Goal: Information Seeking & Learning: Learn about a topic

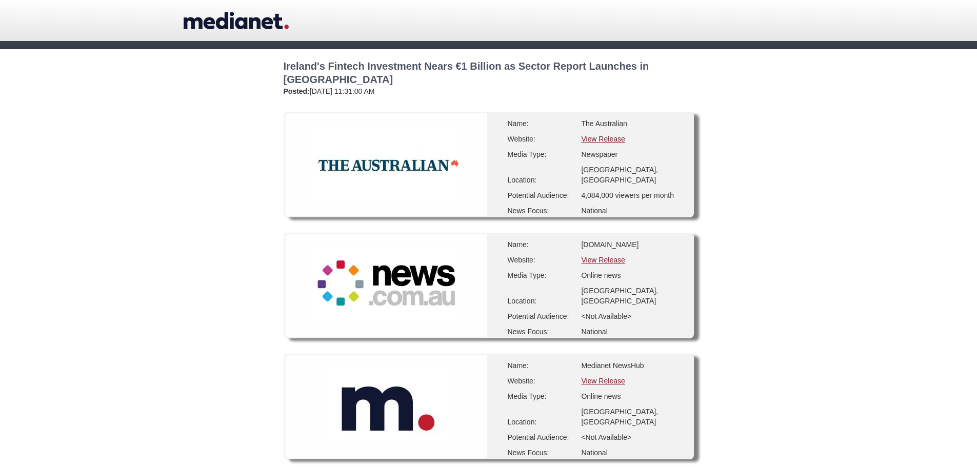
click at [599, 140] on link "View Release" at bounding box center [603, 139] width 44 height 8
click at [600, 261] on link "View Release" at bounding box center [603, 260] width 44 height 8
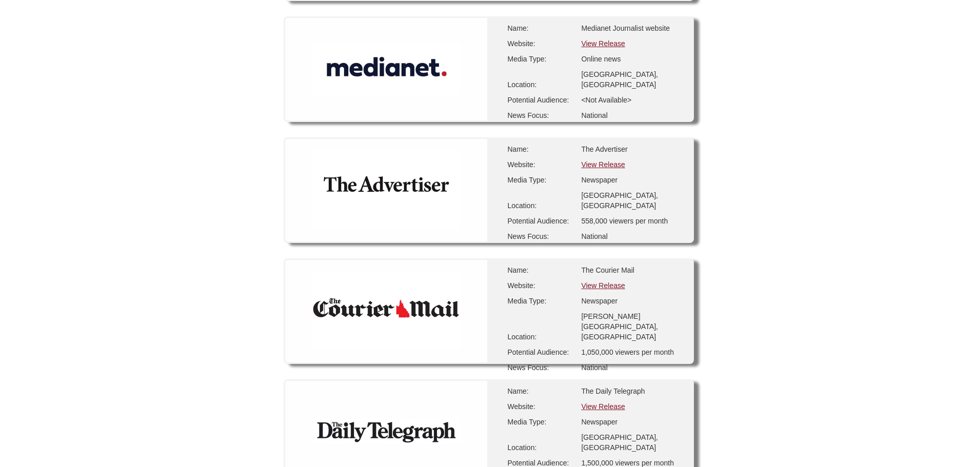
scroll to position [461, 0]
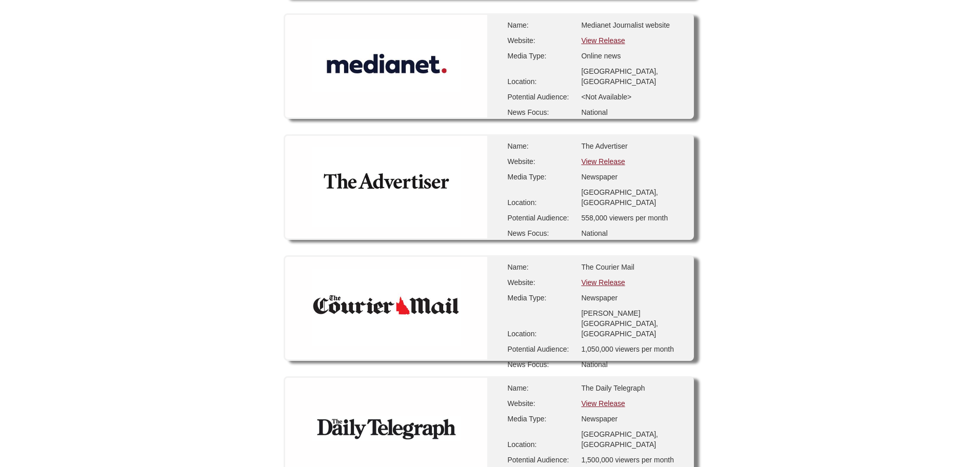
click at [605, 159] on link "View Release" at bounding box center [603, 161] width 44 height 8
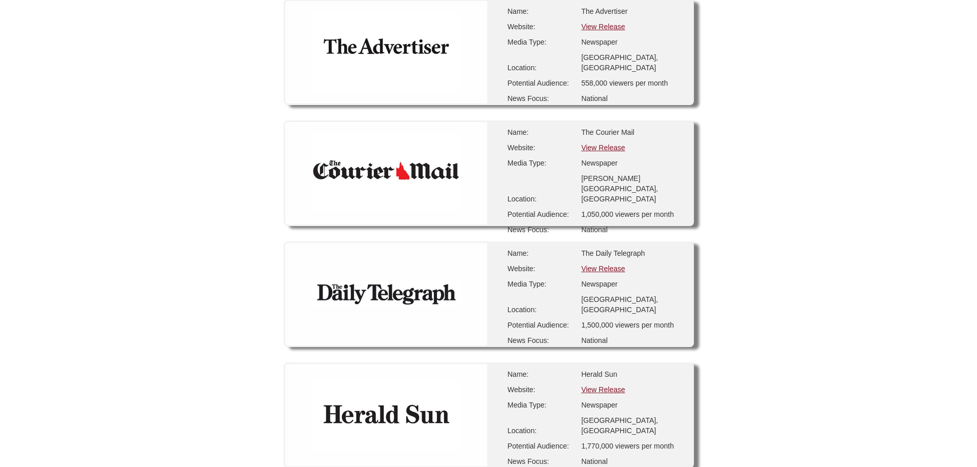
scroll to position [615, 0]
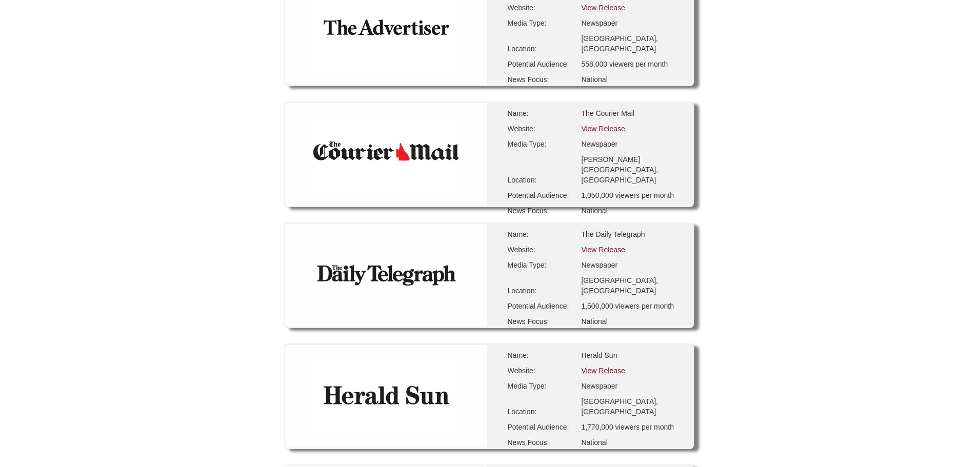
click at [603, 128] on link "View Release" at bounding box center [603, 129] width 44 height 8
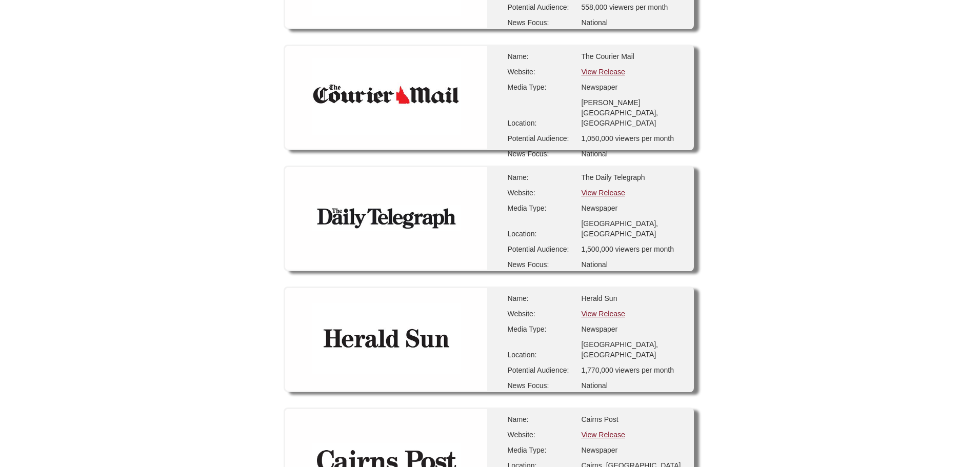
scroll to position [769, 0]
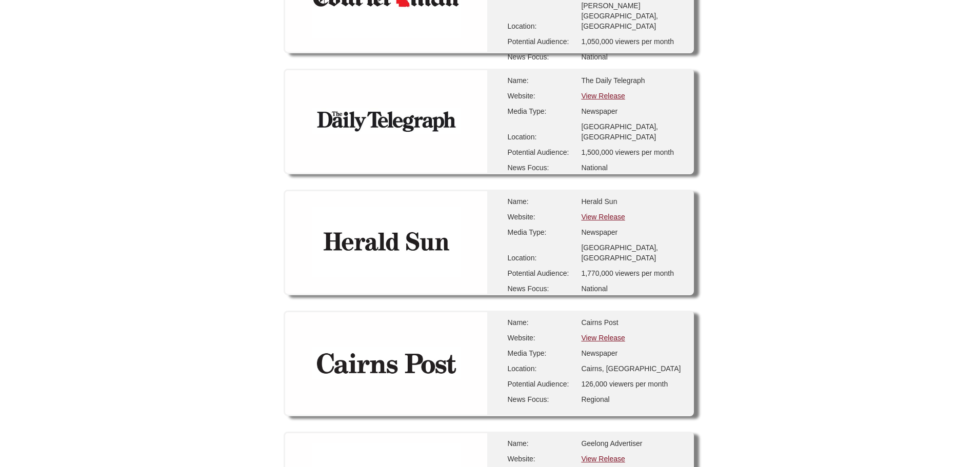
click at [611, 94] on link "View Release" at bounding box center [603, 96] width 44 height 8
click at [596, 220] on link "View Release" at bounding box center [603, 217] width 44 height 8
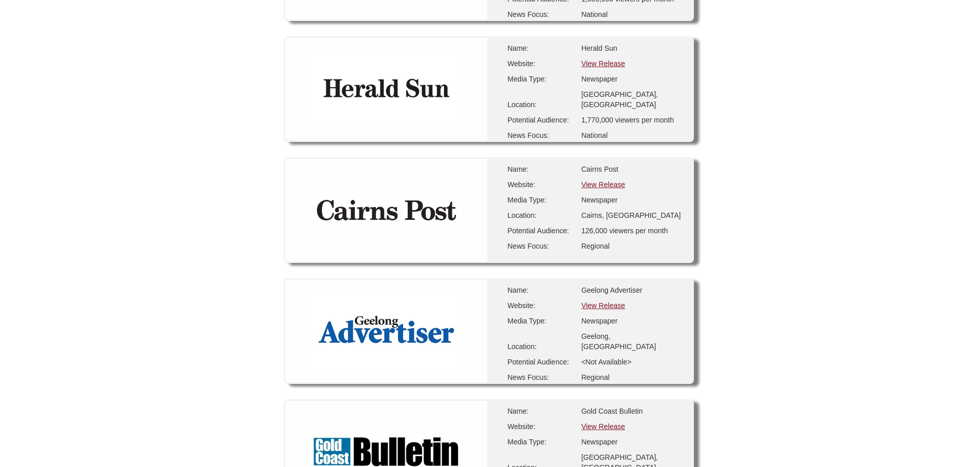
scroll to position [923, 0]
click at [603, 184] on link "View Release" at bounding box center [603, 184] width 44 height 8
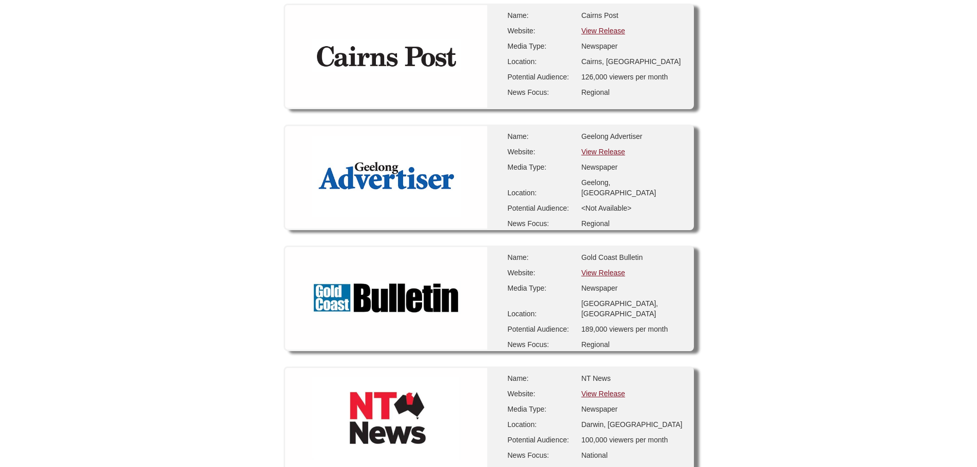
scroll to position [1077, 0]
click at [604, 151] on link "View Release" at bounding box center [603, 151] width 44 height 8
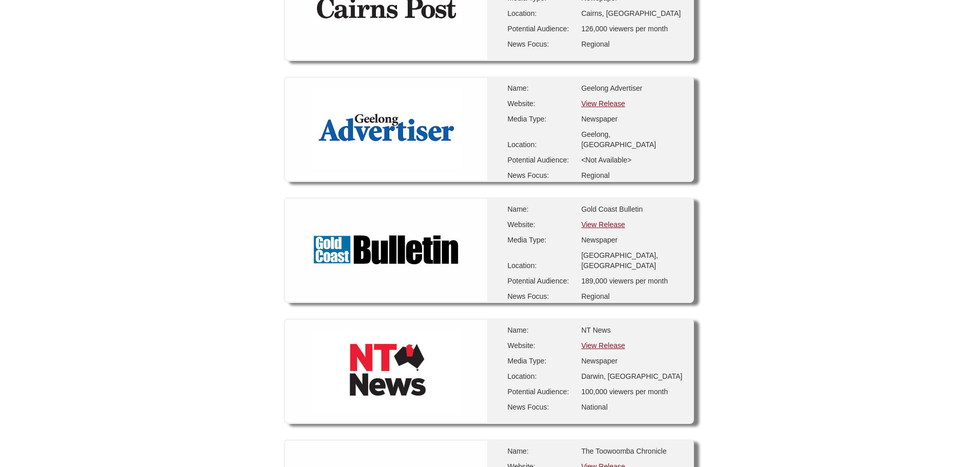
scroll to position [1179, 0]
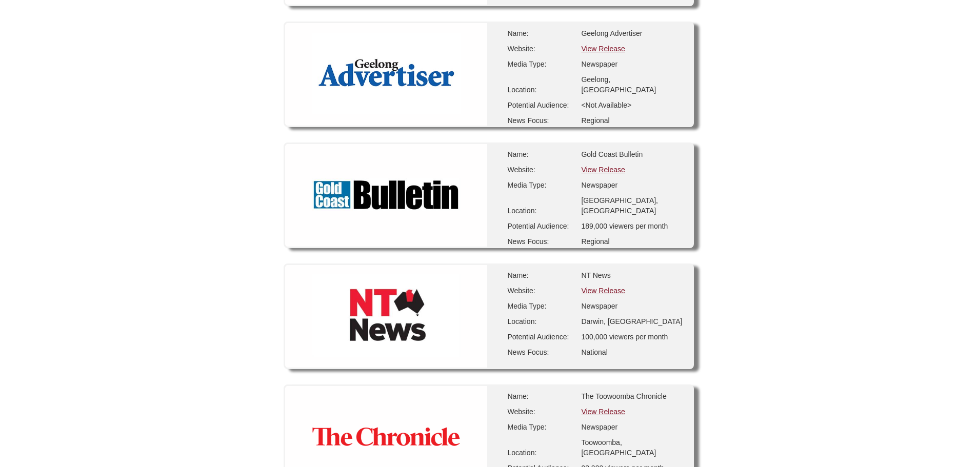
click at [598, 168] on link "View Release" at bounding box center [603, 170] width 44 height 8
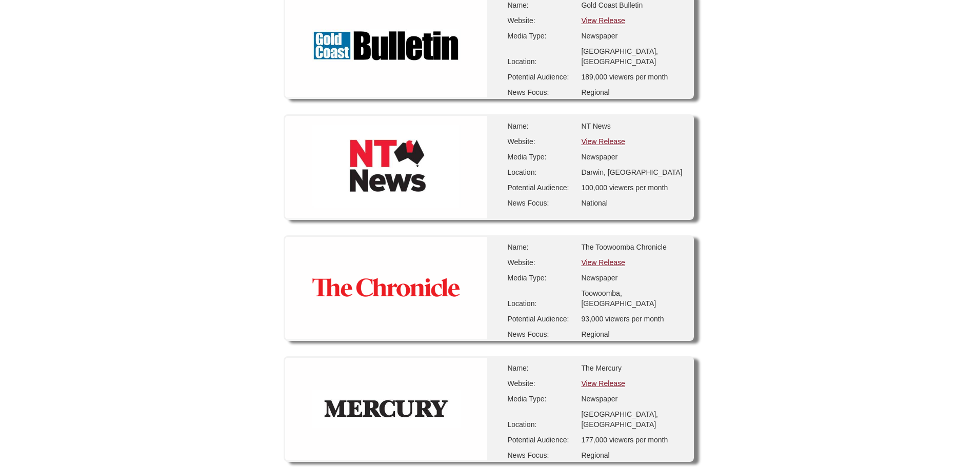
scroll to position [1333, 0]
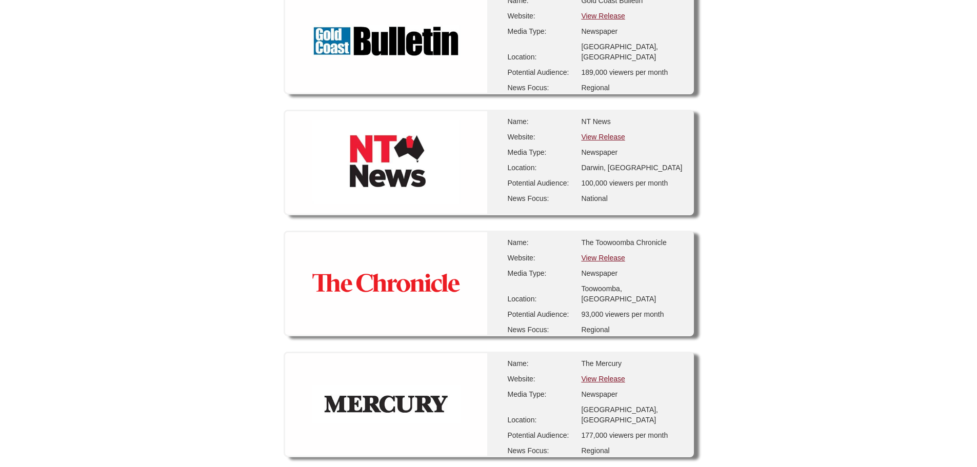
click at [603, 140] on link "View Release" at bounding box center [603, 137] width 44 height 8
click at [604, 257] on link "View Release" at bounding box center [603, 258] width 44 height 8
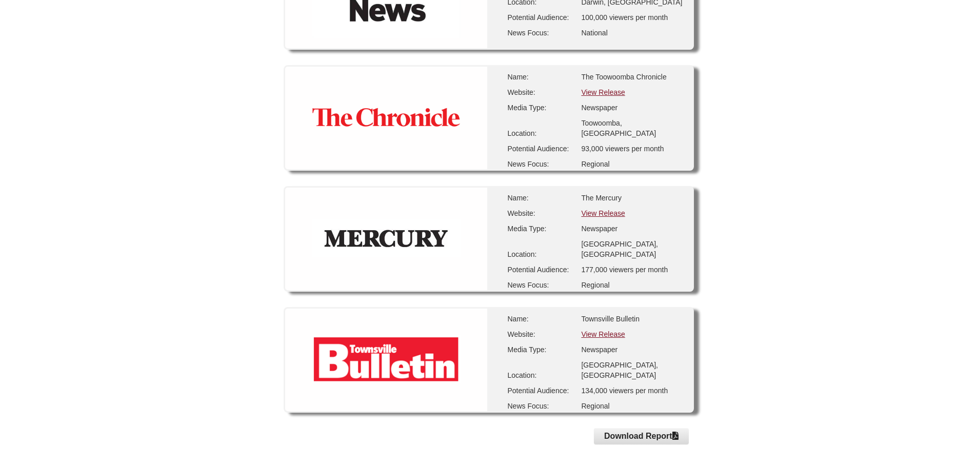
scroll to position [1538, 0]
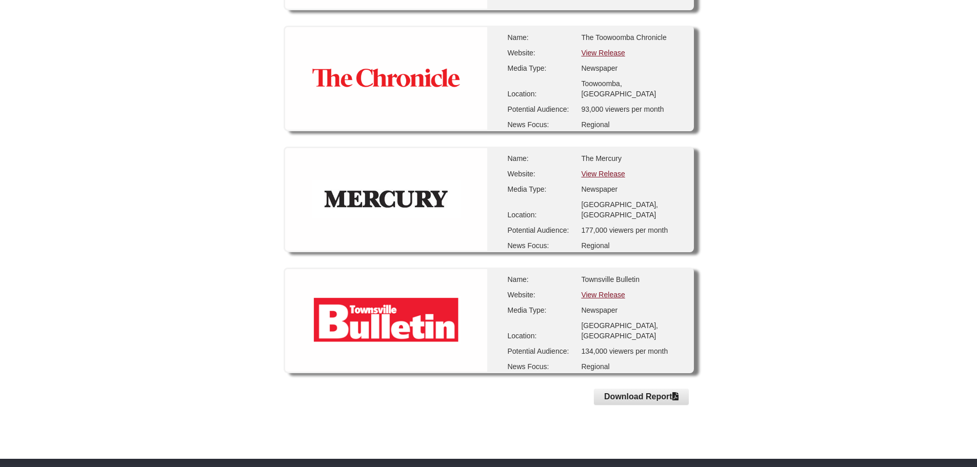
click at [591, 173] on link "View Release" at bounding box center [603, 174] width 44 height 8
click at [610, 294] on link "View Release" at bounding box center [603, 295] width 44 height 8
